Goal: Information Seeking & Learning: Learn about a topic

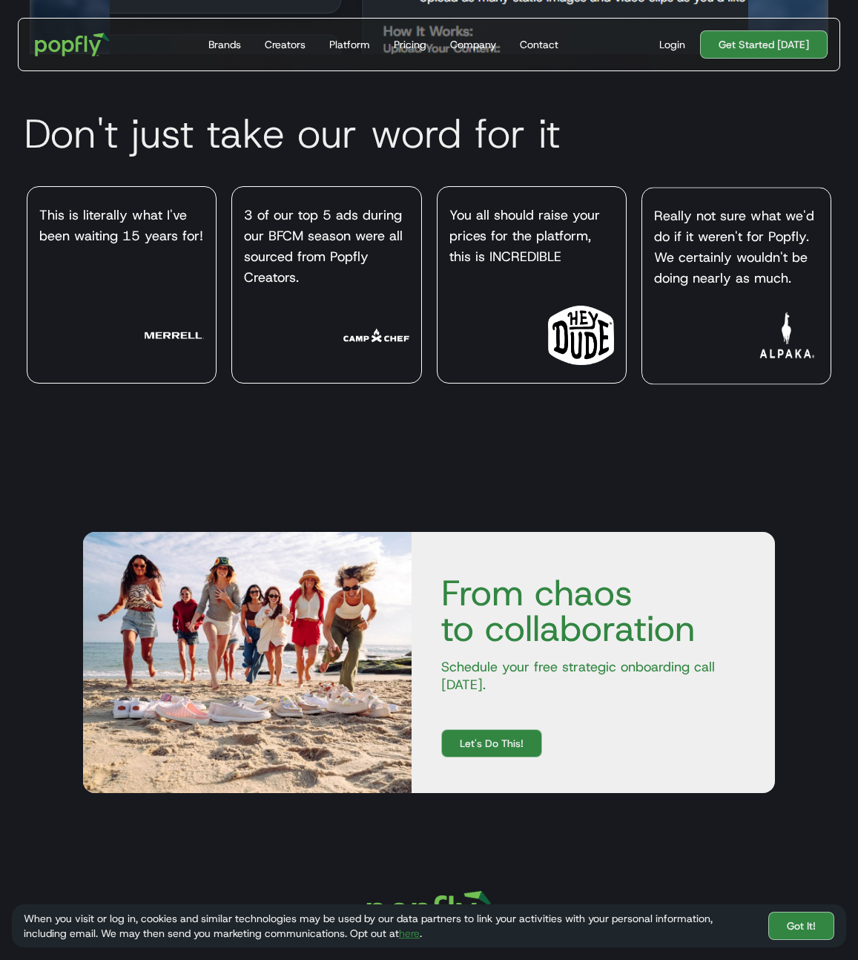
scroll to position [6116, 0]
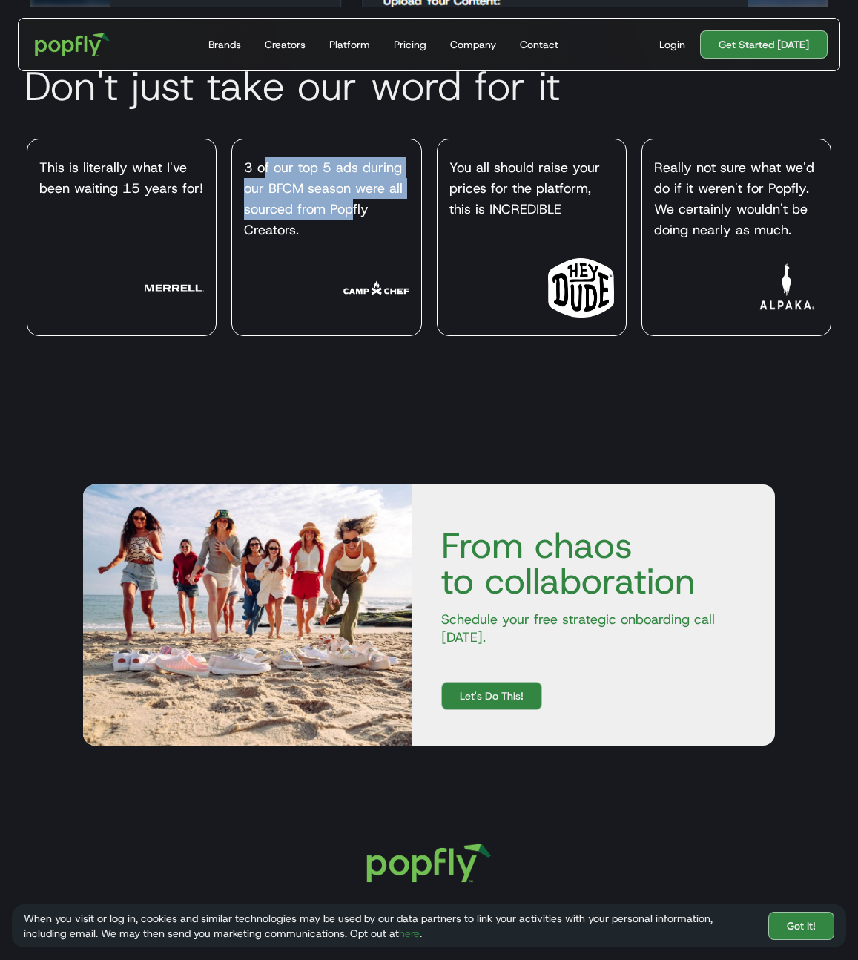
drag, startPoint x: 261, startPoint y: 175, endPoint x: 352, endPoint y: 211, distance: 98.2
click at [353, 212] on div "3 of our top 5 ads during our BFCM season were all sourced from Popfly Creators." at bounding box center [326, 198] width 165 height 83
click at [352, 211] on div "3 of our top 5 ads during our BFCM season were all sourced from Popfly Creators." at bounding box center [326, 198] width 165 height 83
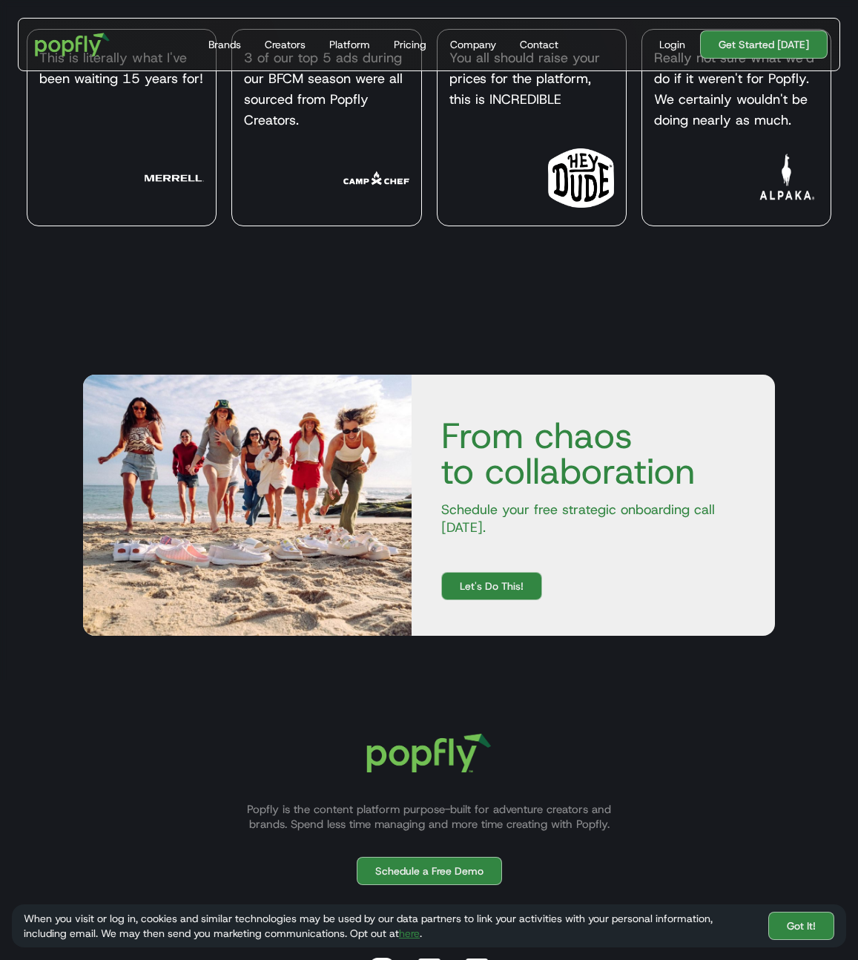
scroll to position [6354, 0]
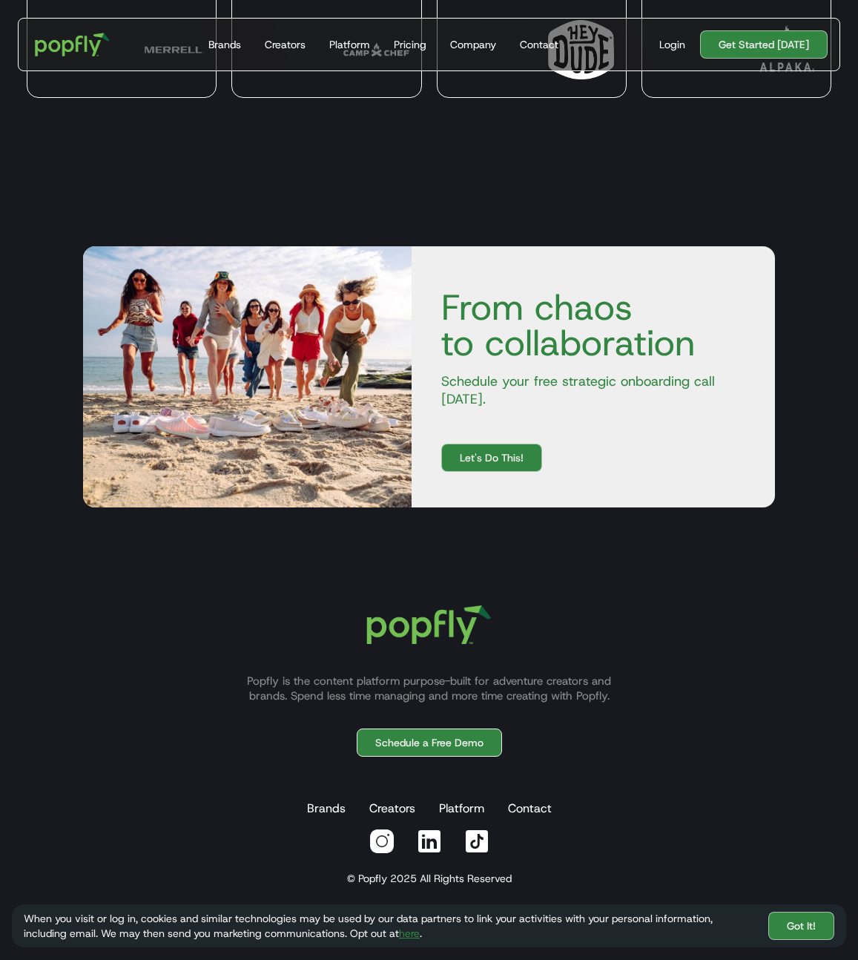
click at [449, 728] on link "Schedule a Free Demo" at bounding box center [429, 742] width 145 height 28
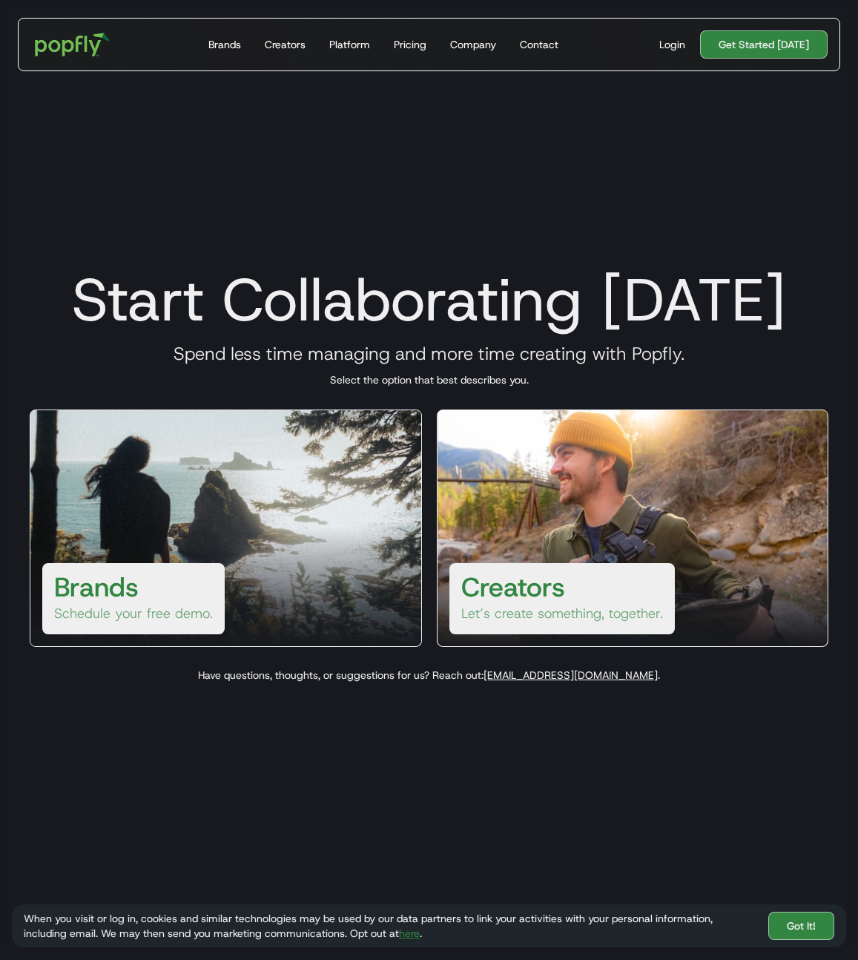
click at [165, 522] on div "Brands Schedule your free demo." at bounding box center [226, 527] width 392 height 237
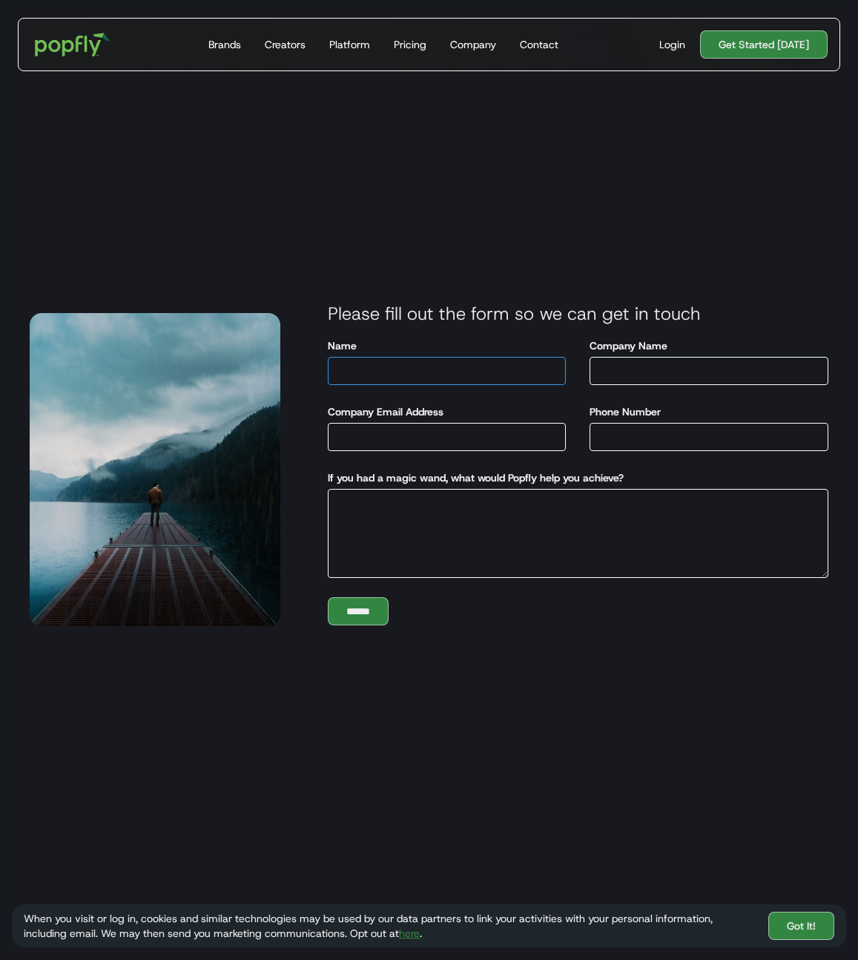
click at [372, 377] on input "Name" at bounding box center [447, 371] width 239 height 28
click at [455, 376] on input "*****" at bounding box center [447, 371] width 239 height 28
type input "**********"
click at [277, 42] on div "Creators" at bounding box center [285, 44] width 41 height 15
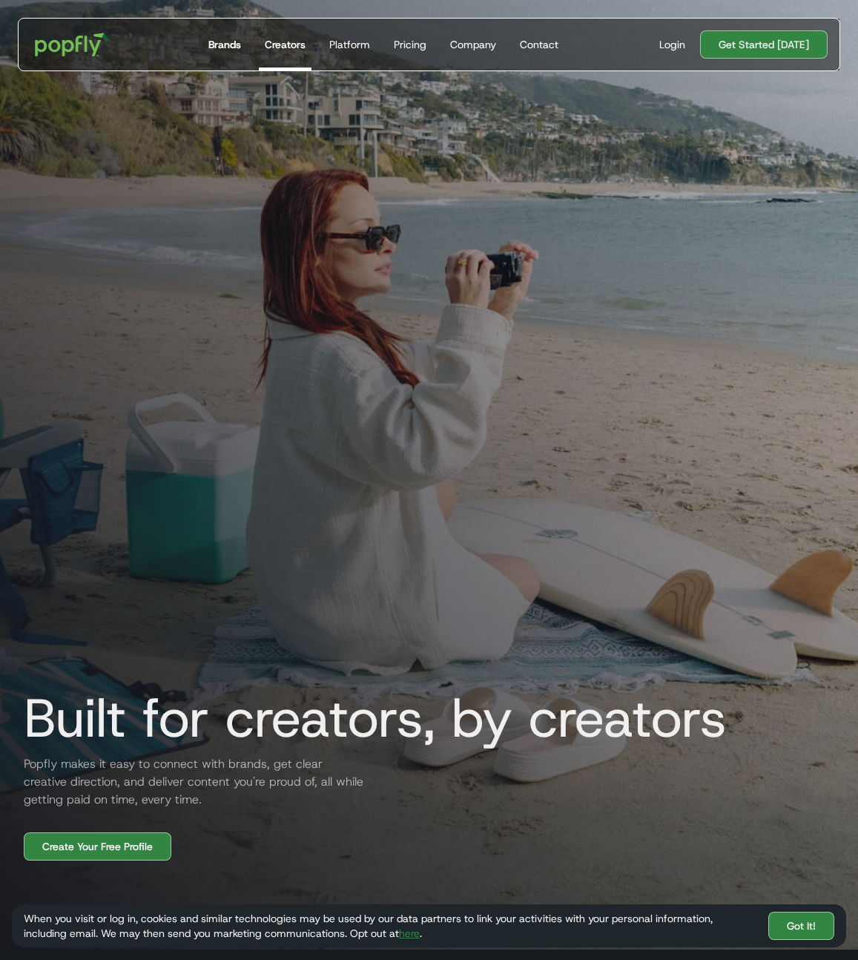
click at [228, 42] on div "Brands" at bounding box center [224, 44] width 33 height 15
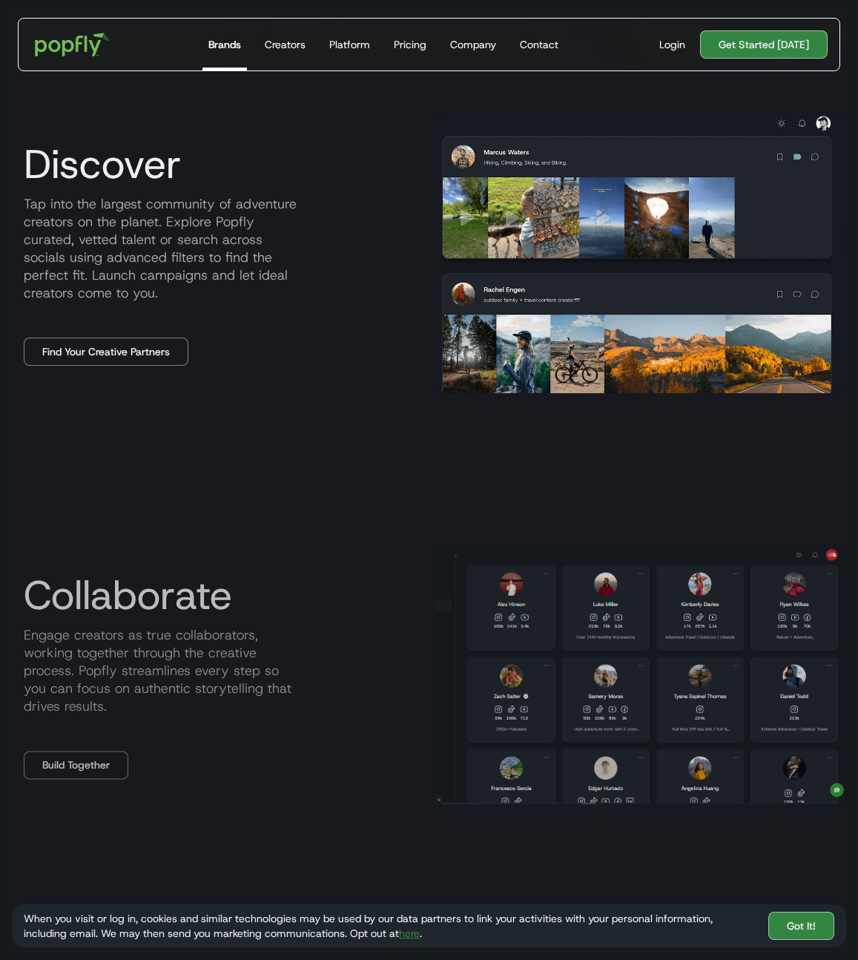
scroll to position [1099, 0]
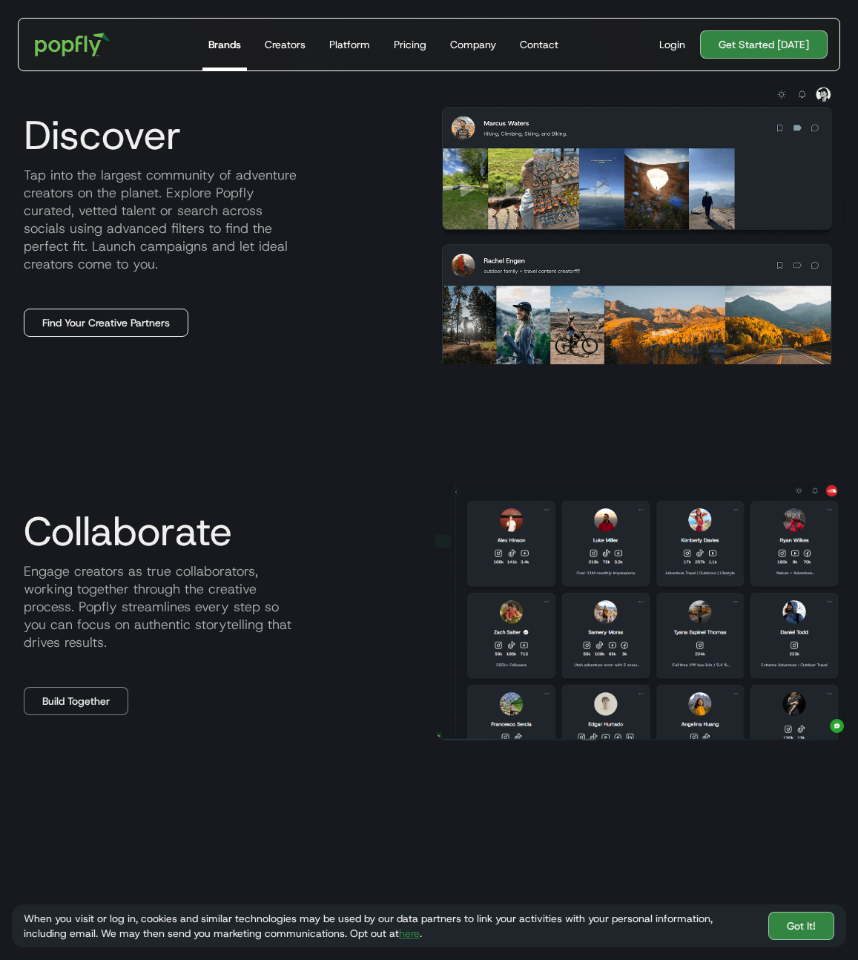
click at [131, 323] on link "Find Your Creative Partners" at bounding box center [106, 322] width 165 height 28
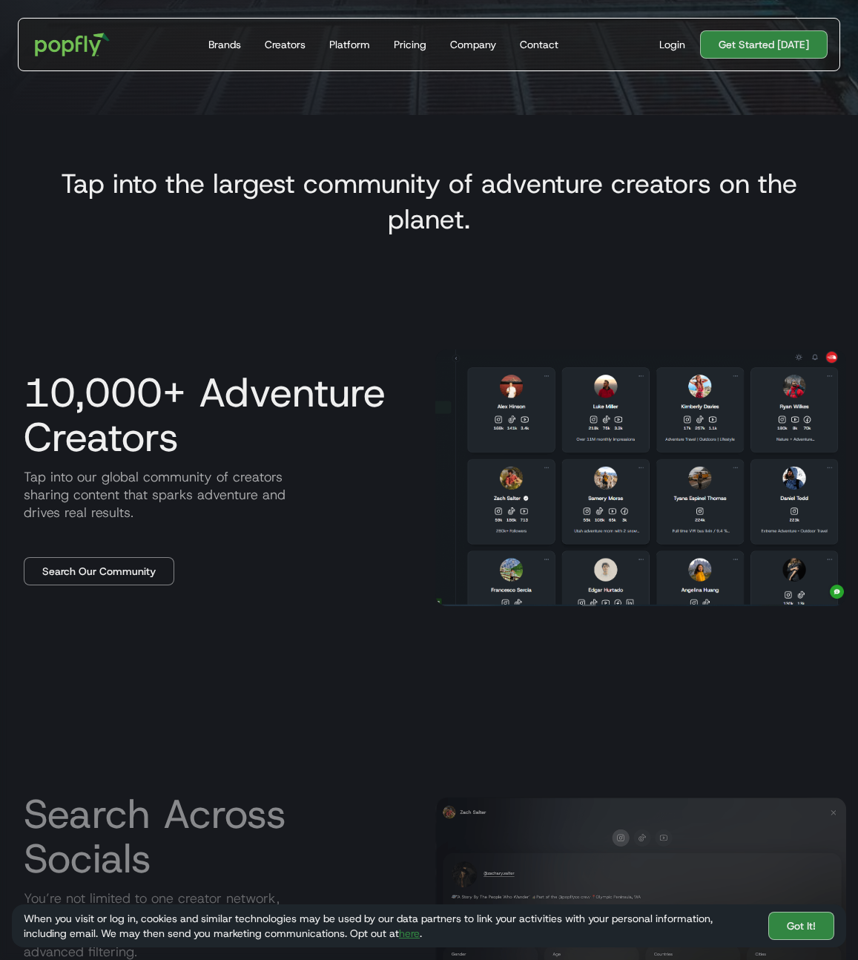
scroll to position [835, 0]
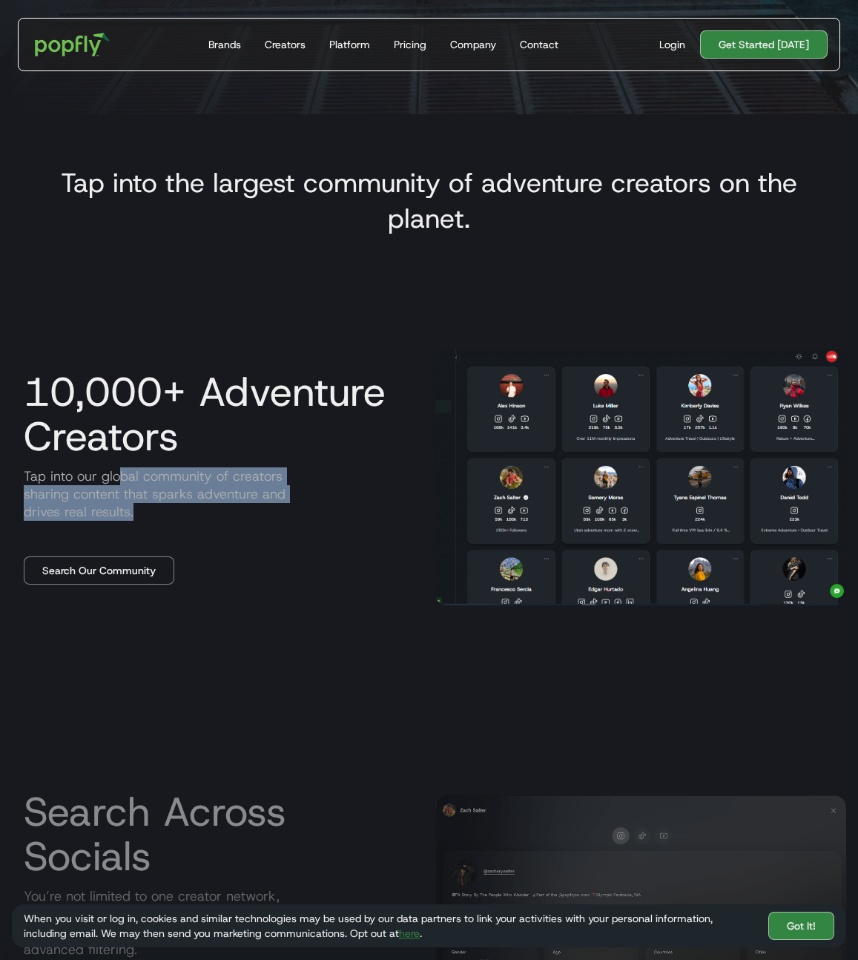
drag, startPoint x: 117, startPoint y: 477, endPoint x: 228, endPoint y: 506, distance: 115.1
click at [228, 506] on p "Tap into our global community of creators sharing content that sparks adventure…" at bounding box center [218, 493] width 412 height 53
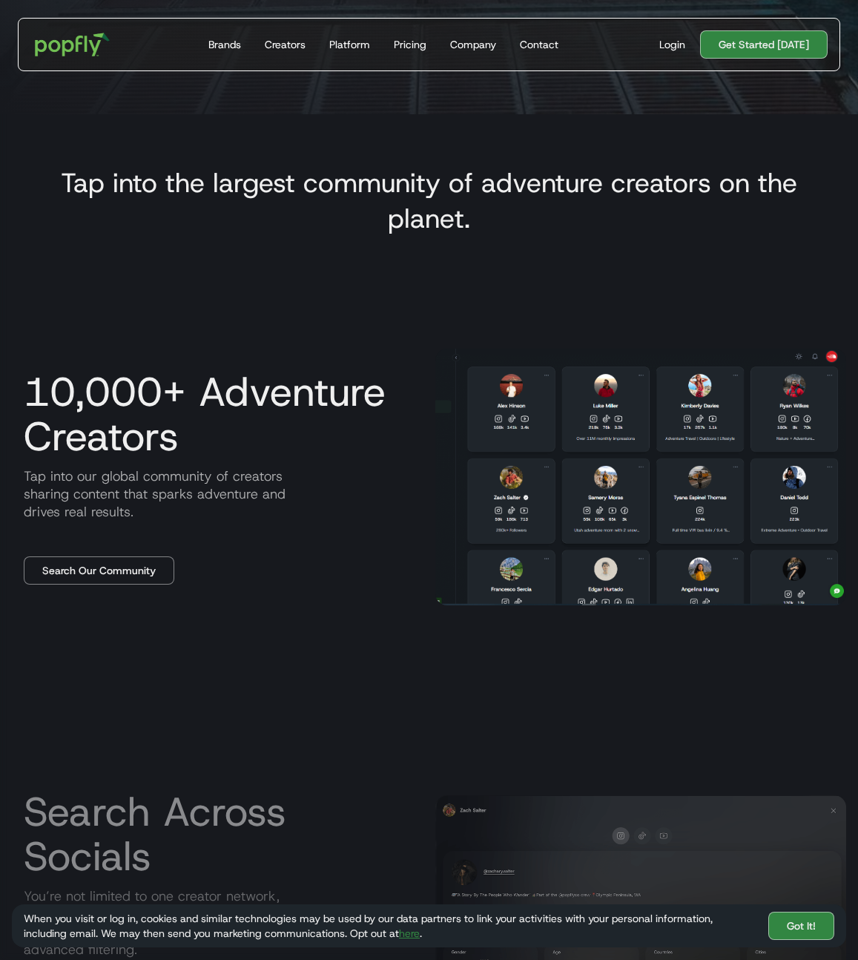
click at [217, 508] on p "Tap into our global community of creators sharing content that sparks adventure…" at bounding box center [218, 493] width 412 height 53
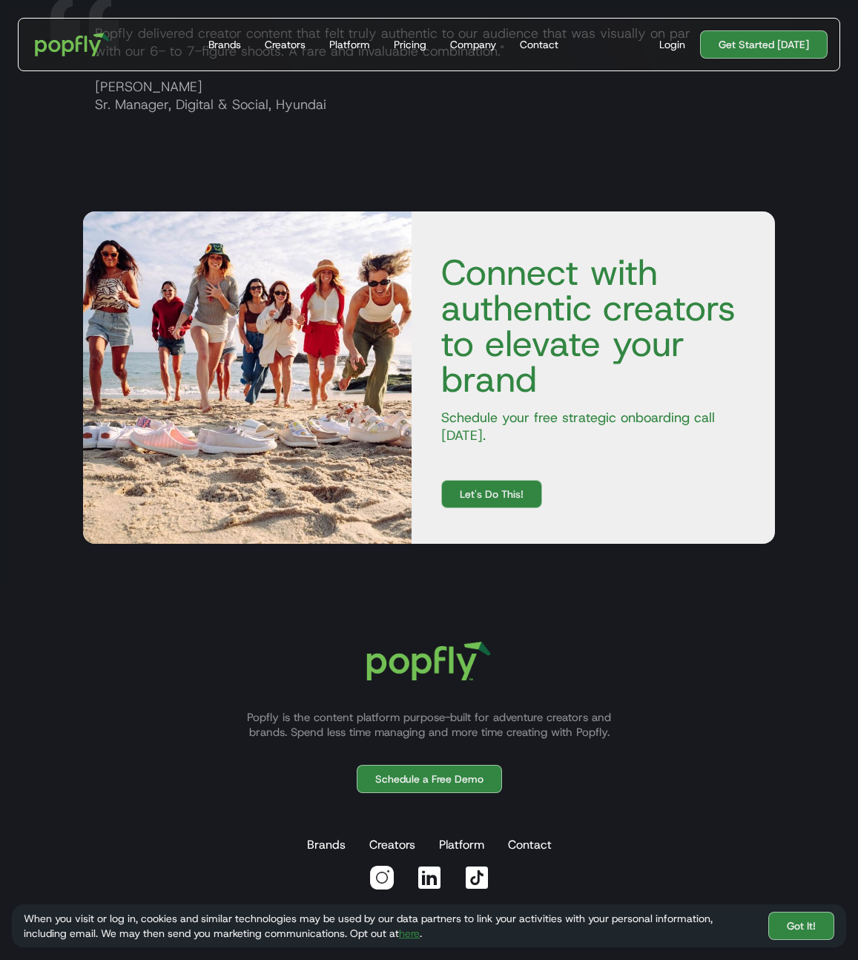
scroll to position [3195, 0]
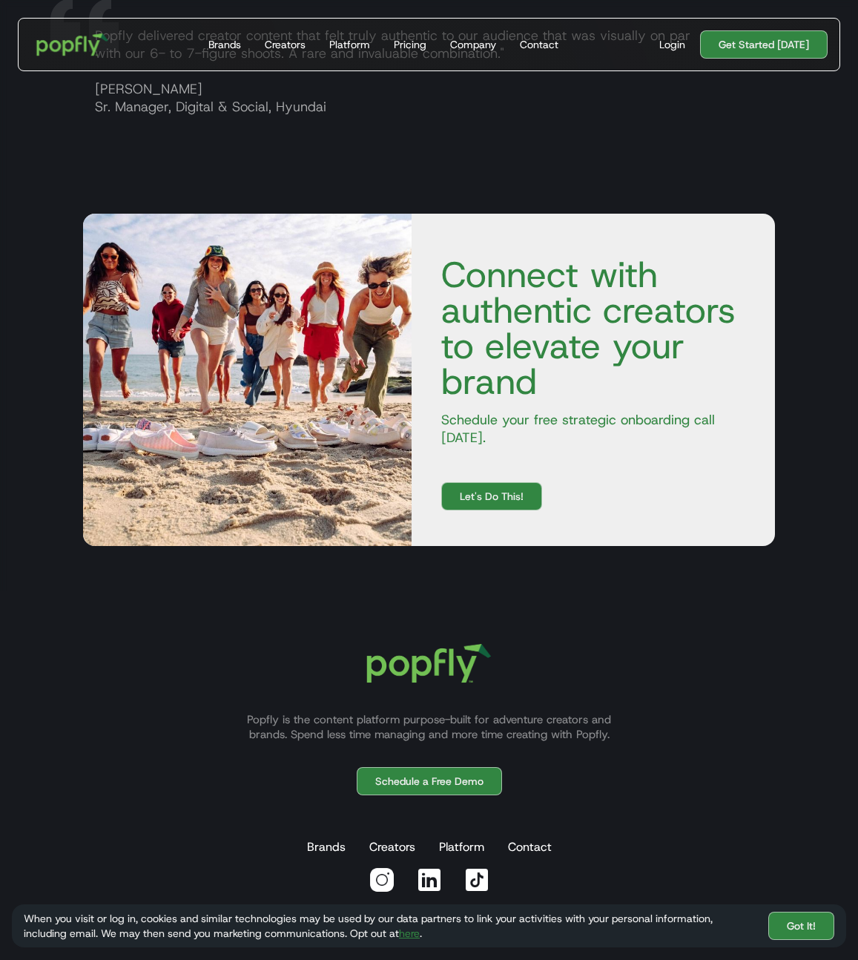
click at [79, 47] on img "home" at bounding box center [73, 44] width 92 height 43
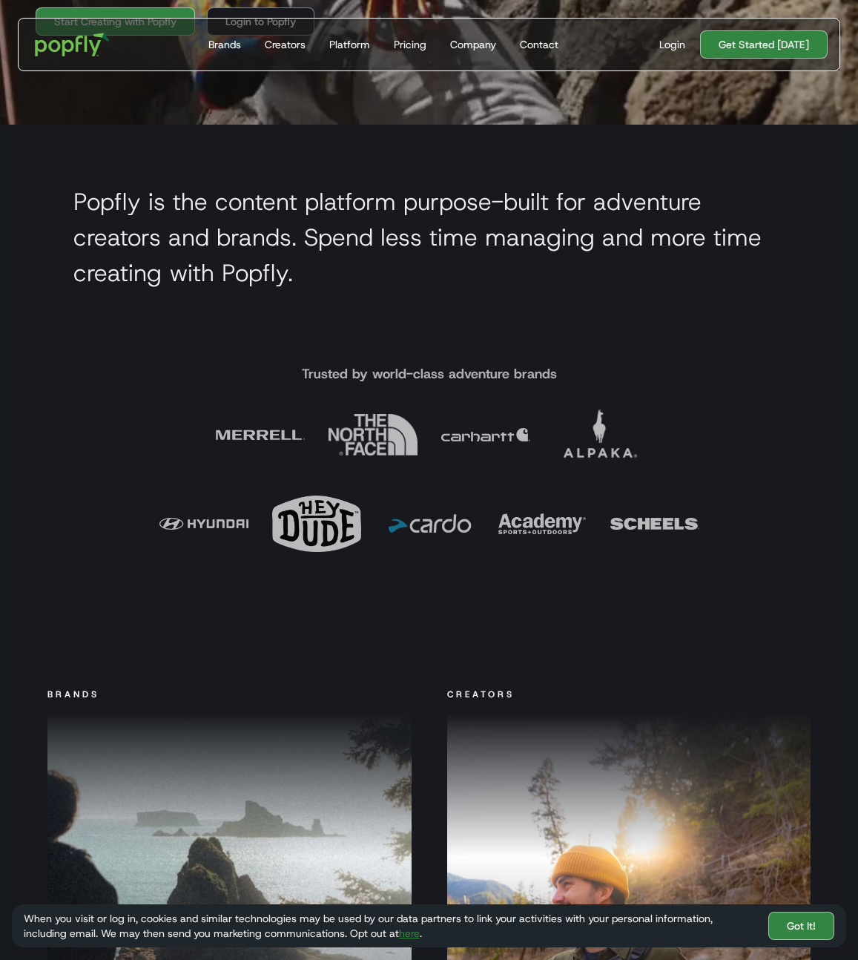
scroll to position [825, 0]
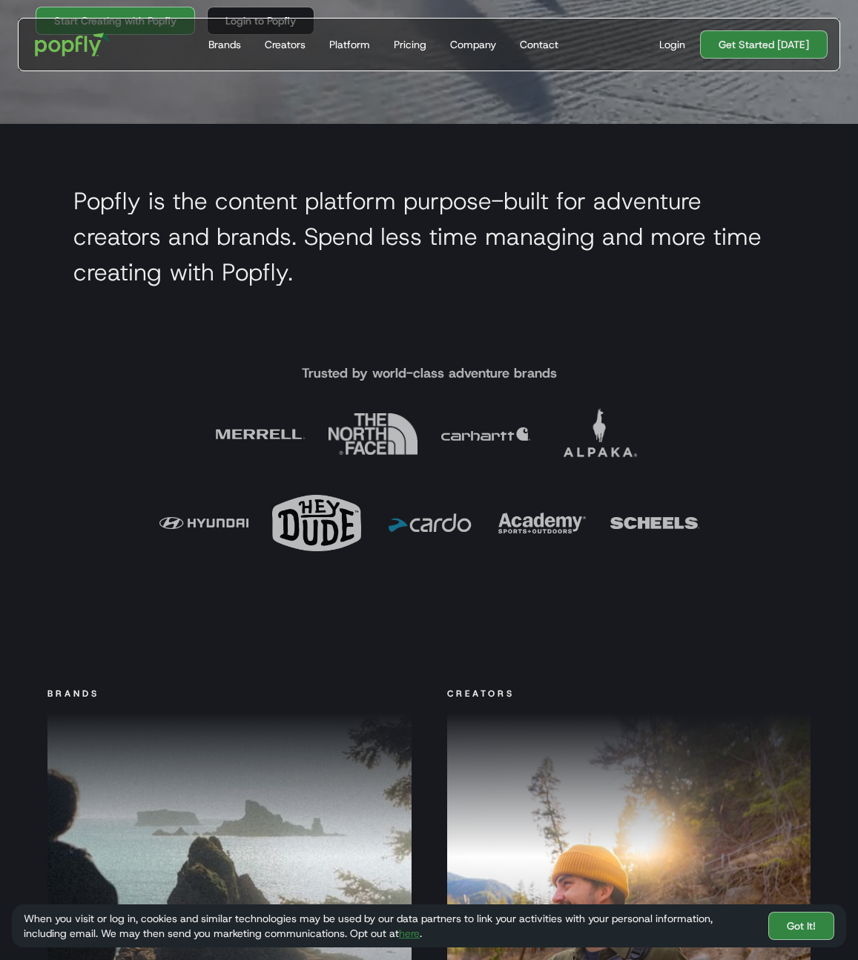
click at [320, 525] on img at bounding box center [316, 522] width 89 height 89
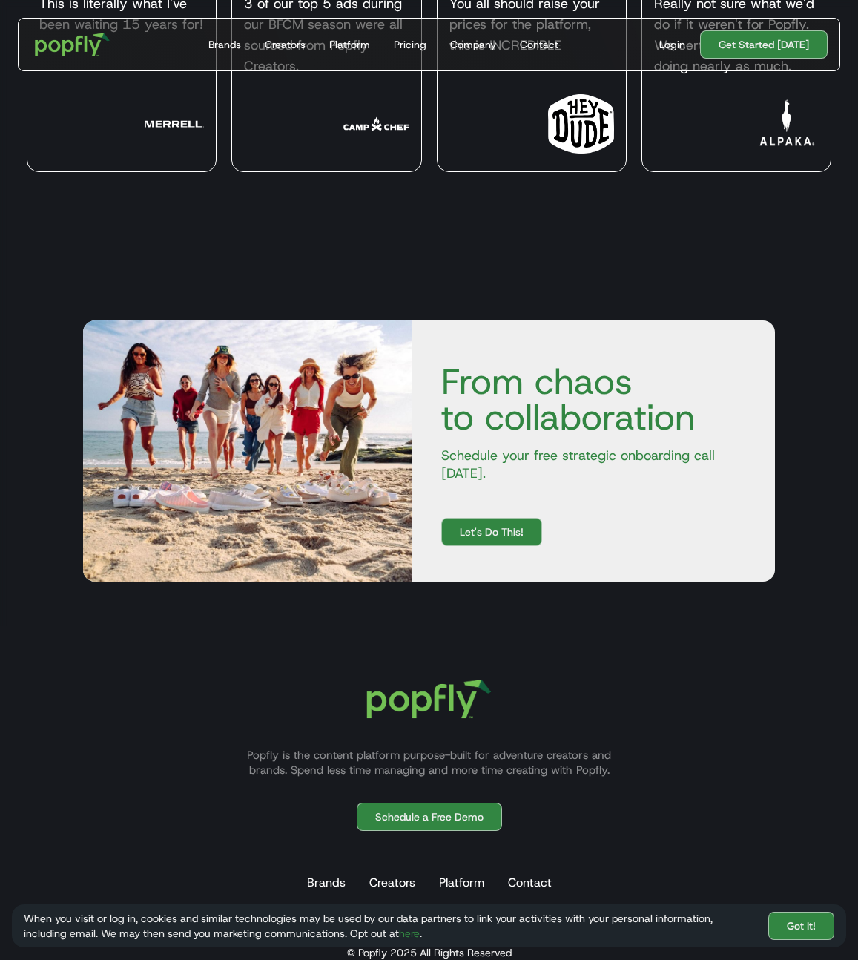
scroll to position [6354, 0]
